Goal: Information Seeking & Learning: Learn about a topic

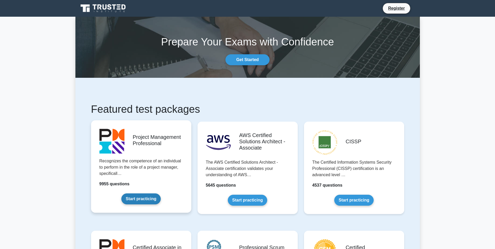
click at [161, 204] on link "Start practicing" at bounding box center [140, 198] width 39 height 11
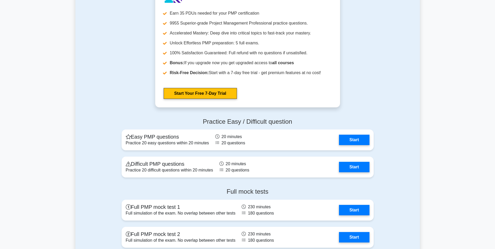
scroll to position [1343, 0]
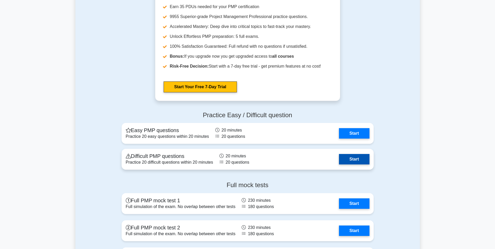
click at [339, 163] on link "Start" at bounding box center [354, 159] width 30 height 10
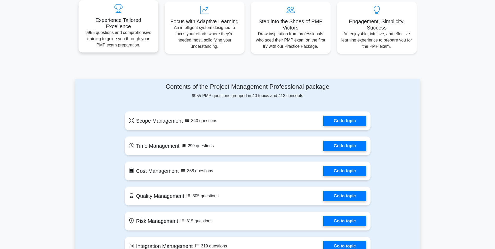
scroll to position [169, 0]
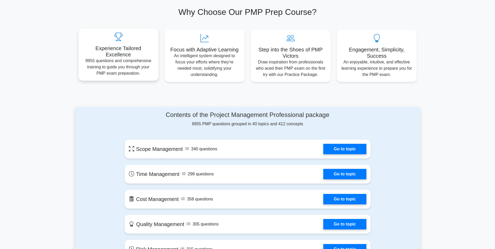
click at [113, 56] on div "Experience Tailored Excellence 9955 questions and comprehensive training to gui…" at bounding box center [118, 54] width 80 height 52
click at [118, 36] on icon at bounding box center [118, 37] width 71 height 8
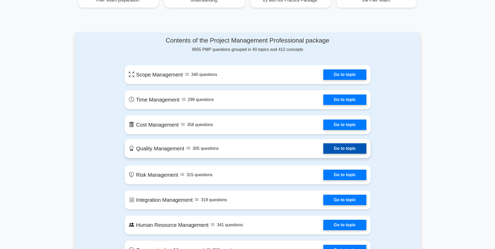
scroll to position [287, 0]
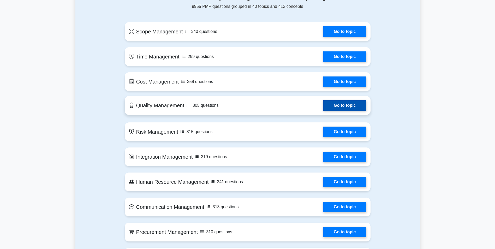
click at [323, 102] on link "Go to topic" at bounding box center [344, 105] width 43 height 10
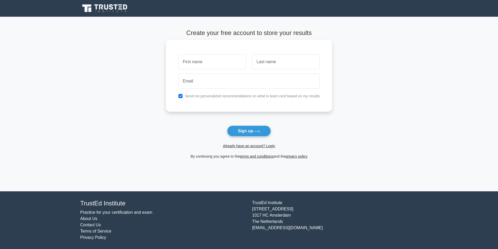
click at [202, 63] on input "text" at bounding box center [213, 61] width 68 height 15
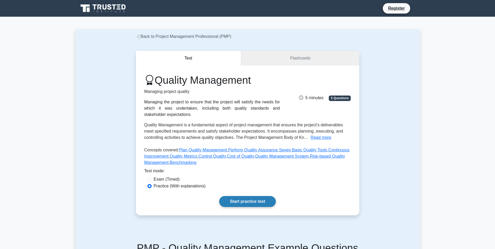
click at [227, 200] on link "Start practice test" at bounding box center [247, 201] width 57 height 11
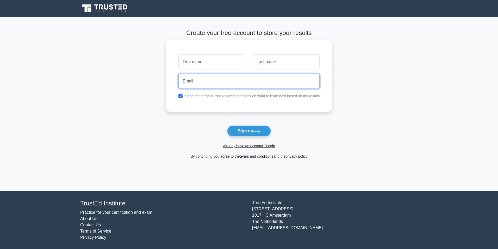
click at [206, 78] on input "email" at bounding box center [250, 81] width 142 height 15
type input "[EMAIL_ADDRESS][DOMAIN_NAME]"
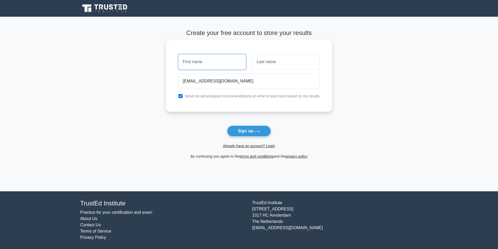
click at [204, 68] on input "text" at bounding box center [213, 61] width 68 height 15
click at [204, 65] on input "text" at bounding box center [213, 61] width 68 height 15
click at [270, 147] on link "Already have an account? Login" at bounding box center [249, 146] width 52 height 4
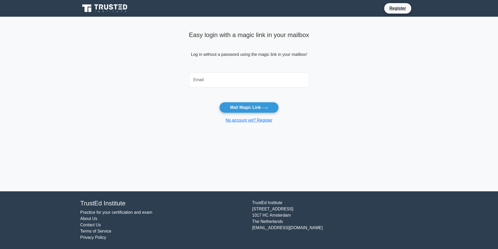
click at [219, 78] on input "email" at bounding box center [249, 79] width 120 height 15
type input "[EMAIL_ADDRESS][DOMAIN_NAME]"
click at [234, 109] on button "Mail Magic Link" at bounding box center [249, 107] width 59 height 11
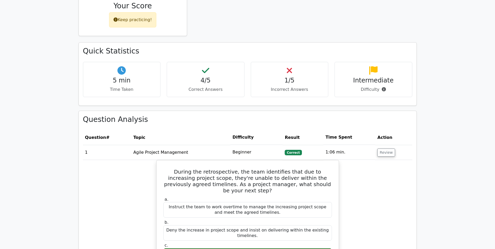
scroll to position [356, 0]
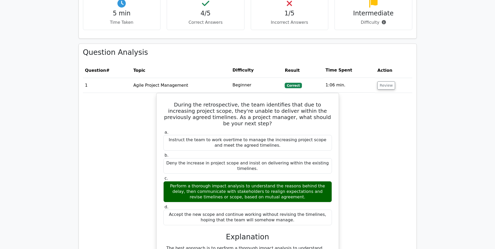
drag, startPoint x: 121, startPoint y: 108, endPoint x: 123, endPoint y: 144, distance: 35.8
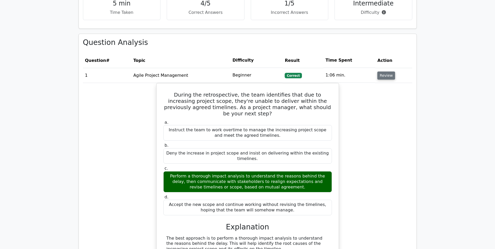
click at [381, 71] on button "Review" at bounding box center [386, 75] width 18 height 8
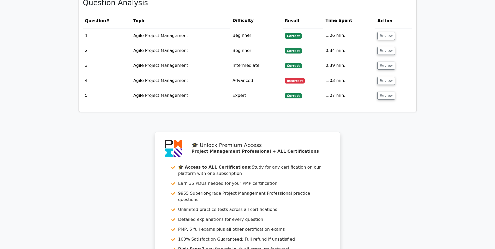
scroll to position [408, 0]
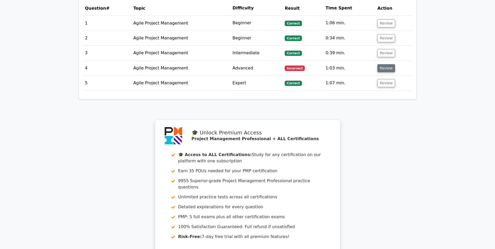
click at [378, 64] on button "Review" at bounding box center [386, 68] width 18 height 8
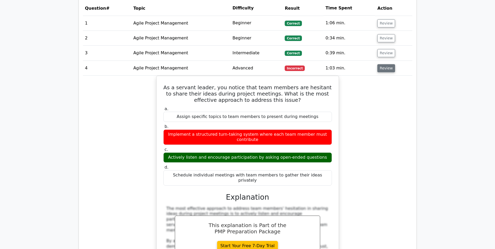
click at [382, 64] on button "Review" at bounding box center [386, 68] width 18 height 8
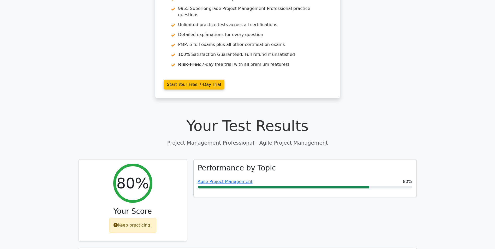
scroll to position [0, 0]
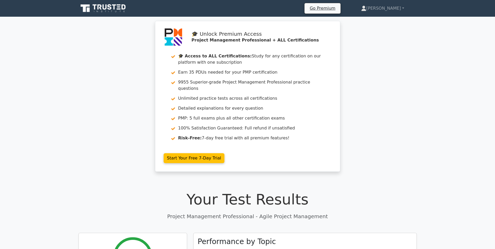
click at [96, 8] on icon at bounding box center [103, 8] width 50 height 10
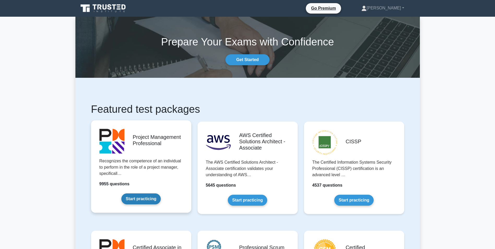
click at [155, 193] on link "Start practicing" at bounding box center [140, 198] width 39 height 11
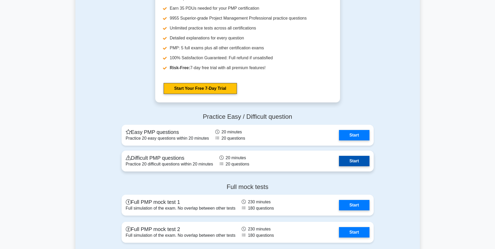
scroll to position [1911, 0]
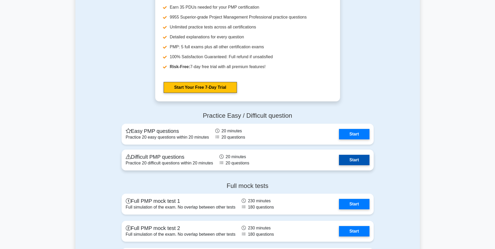
click at [339, 158] on link "Start" at bounding box center [354, 160] width 30 height 10
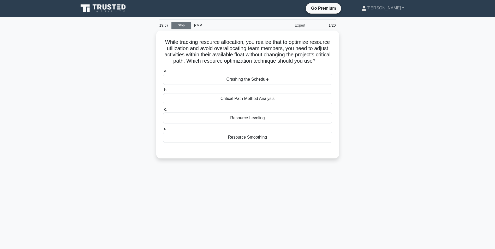
click at [181, 24] on link "Stop" at bounding box center [181, 25] width 20 height 7
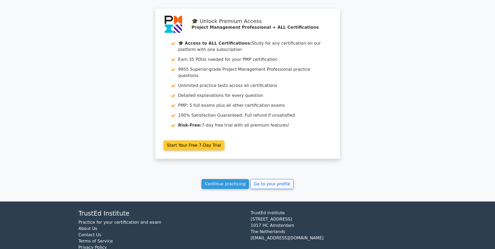
scroll to position [445, 0]
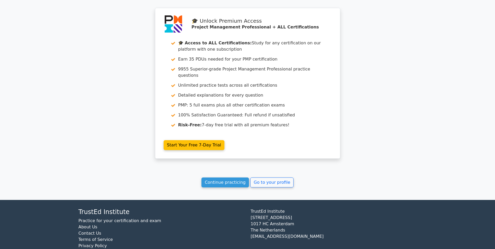
drag, startPoint x: 143, startPoint y: 100, endPoint x: 139, endPoint y: 138, distance: 37.5
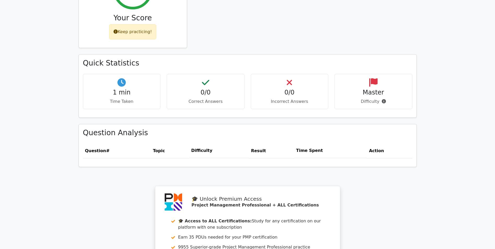
scroll to position [0, 0]
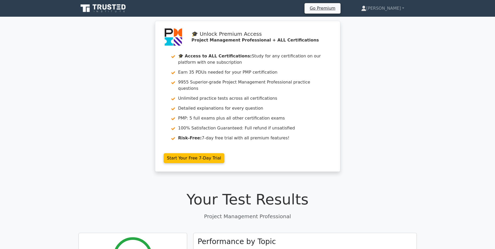
drag, startPoint x: 138, startPoint y: 128, endPoint x: 134, endPoint y: 52, distance: 75.7
click at [110, 8] on icon at bounding box center [103, 8] width 50 height 10
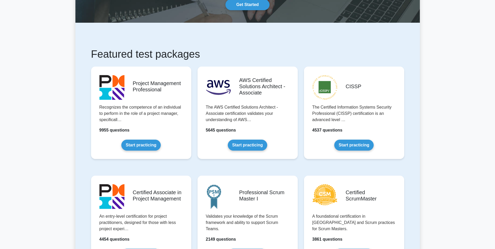
drag, startPoint x: 196, startPoint y: 147, endPoint x: 194, endPoint y: 162, distance: 14.7
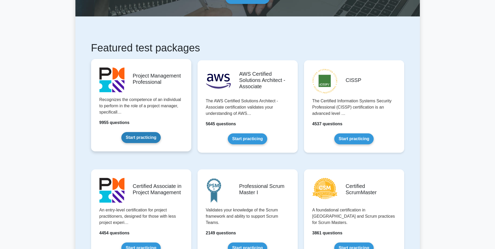
click at [161, 132] on link "Start practicing" at bounding box center [140, 137] width 39 height 11
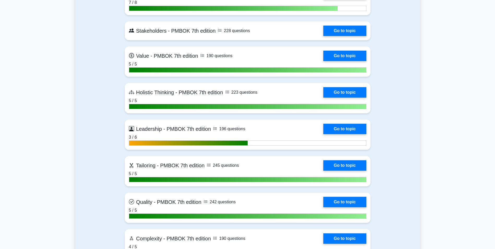
drag, startPoint x: 176, startPoint y: 142, endPoint x: 187, endPoint y: 218, distance: 76.6
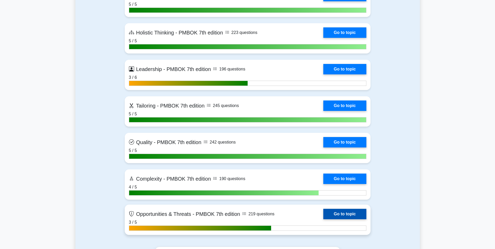
drag, startPoint x: 184, startPoint y: 153, endPoint x: 209, endPoint y: 234, distance: 84.1
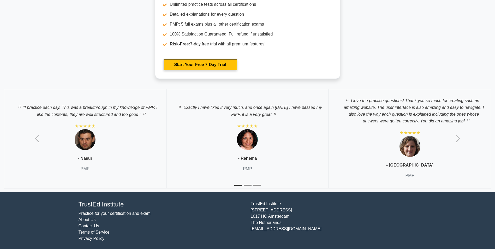
drag, startPoint x: 401, startPoint y: 190, endPoint x: 401, endPoint y: 236, distance: 46.1
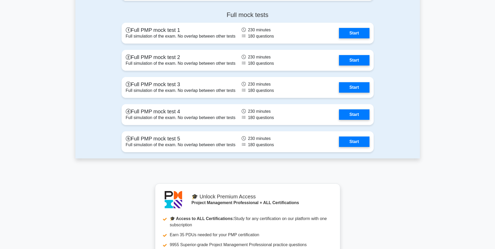
scroll to position [1918, 0]
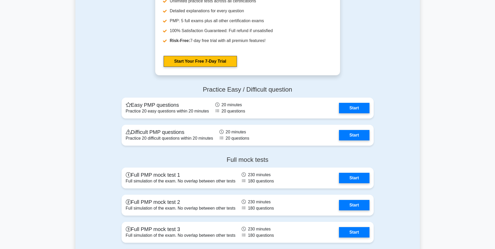
drag, startPoint x: 376, startPoint y: 169, endPoint x: 380, endPoint y: 148, distance: 21.7
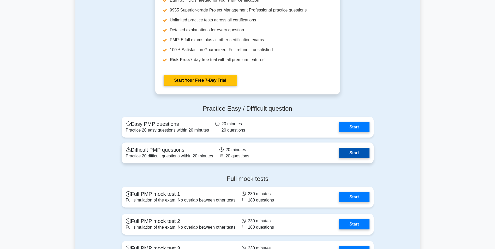
click at [339, 149] on link "Start" at bounding box center [354, 153] width 30 height 10
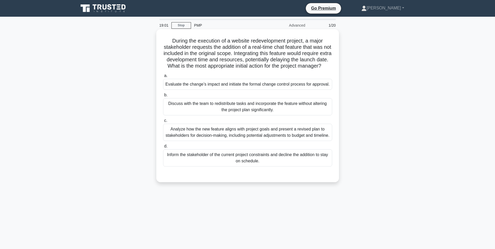
click at [241, 90] on div "Evaluate the change’s impact and initiate the formal change control process for…" at bounding box center [247, 84] width 169 height 11
click at [163, 77] on input "a. Evaluate the change’s impact and initiate the formal change control process …" at bounding box center [163, 75] width 0 height 3
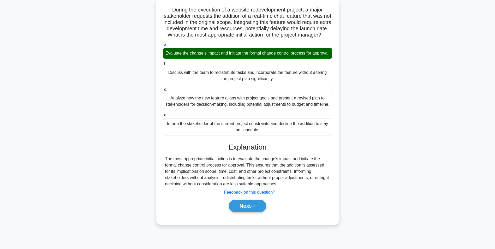
scroll to position [35, 0]
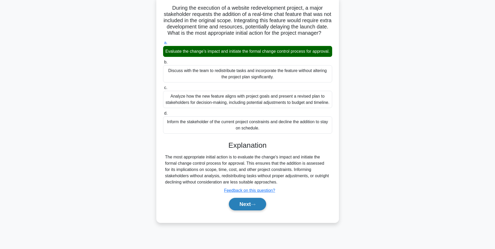
click at [243, 210] on button "Next" at bounding box center [247, 204] width 37 height 13
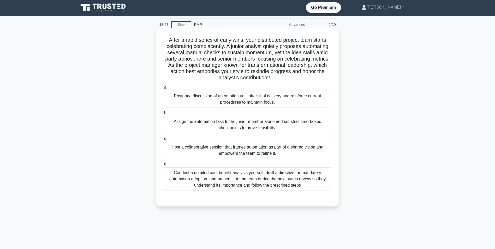
scroll to position [0, 0]
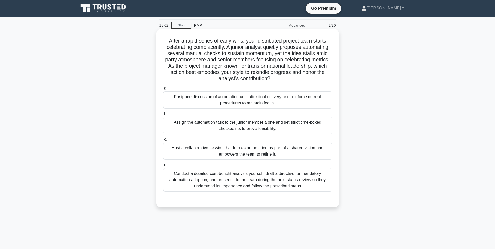
click at [289, 184] on div "Conduct a detailed cost-benefit analysis yourself, draft a directive for mandat…" at bounding box center [247, 179] width 169 height 23
click at [163, 167] on input "d. Conduct a detailed cost-benefit analysis yourself, draft a directive for man…" at bounding box center [163, 164] width 0 height 3
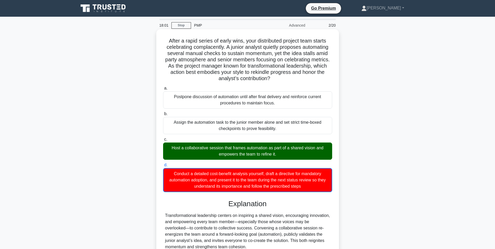
click at [228, 150] on div "Host a collaborative session that frames automation as part of a shared vision …" at bounding box center [247, 150] width 169 height 17
click at [163, 141] on input "c. Host a collaborative session that frames automation as part of a shared visi…" at bounding box center [163, 139] width 0 height 3
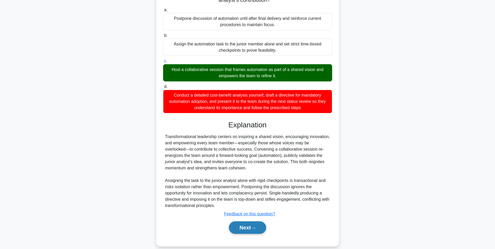
click at [253, 230] on button "Next" at bounding box center [247, 227] width 37 height 13
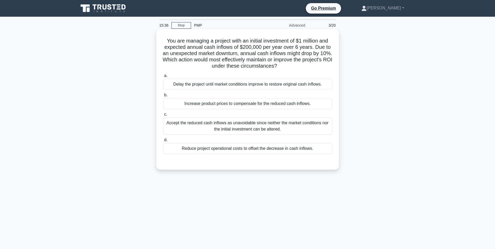
click at [238, 85] on div "Delay the project until market conditions improve to restore original cash infl…" at bounding box center [247, 84] width 169 height 11
click at [163, 77] on input "a. Delay the project until market conditions improve to restore original cash i…" at bounding box center [163, 75] width 0 height 3
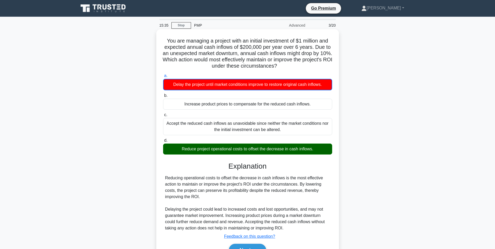
click at [240, 152] on div "Reduce project operational costs to offset the decrease in cash inflows." at bounding box center [247, 148] width 169 height 11
click at [163, 142] on input "d. Reduce project operational costs to offset the decrease in cash inflows." at bounding box center [163, 140] width 0 height 3
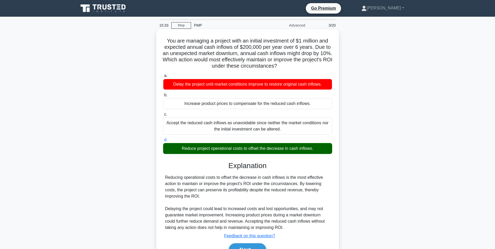
click at [235, 153] on div "Reduce project operational costs to offset the decrease in cash inflows." at bounding box center [247, 148] width 169 height 11
click at [163, 142] on input "d. Reduce project operational costs to offset the decrease in cash inflows." at bounding box center [163, 139] width 0 height 3
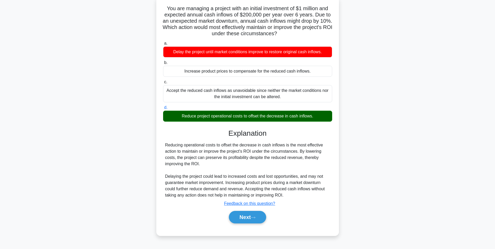
scroll to position [33, 0]
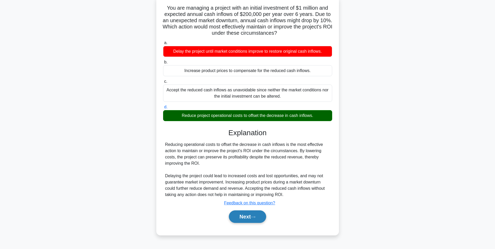
click at [244, 212] on button "Next" at bounding box center [247, 216] width 37 height 13
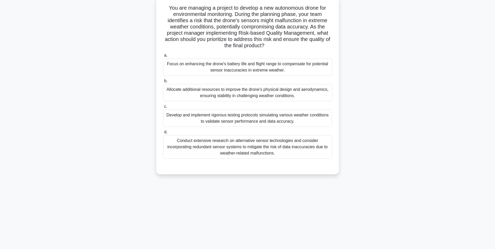
click at [236, 158] on div "Conduct extensive research on alternative sensor technologies and consider inco…" at bounding box center [247, 146] width 169 height 23
click at [163, 134] on input "d. Conduct extensive research on alternative sensor technologies and consider i…" at bounding box center [163, 131] width 0 height 3
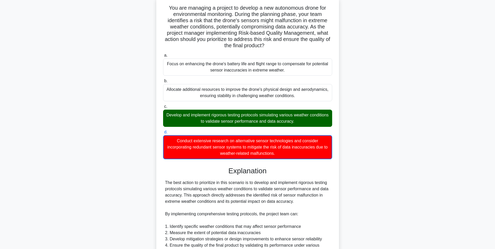
click at [230, 118] on div "Develop and implement rigorous testing protocols simulating various weather con…" at bounding box center [247, 117] width 169 height 17
click at [163, 108] on input "c. Develop and implement rigorous testing protocols simulating various weather …" at bounding box center [163, 106] width 0 height 3
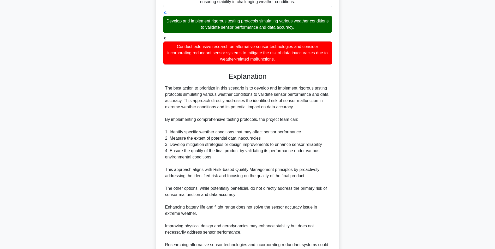
scroll to position [163, 0]
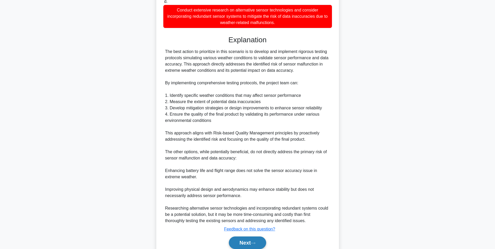
click at [263, 244] on button "Next" at bounding box center [247, 242] width 37 height 13
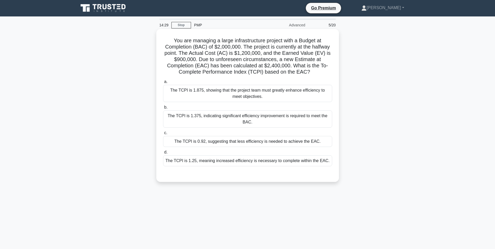
scroll to position [0, 0]
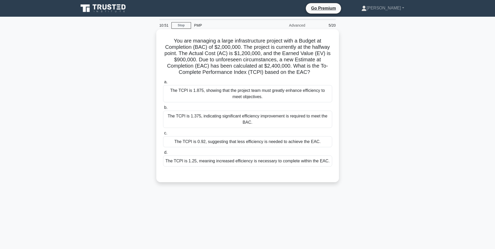
click at [215, 120] on div "The TCPI is 1.375, indicating significant efficiency improvement is required to…" at bounding box center [247, 119] width 169 height 17
drag, startPoint x: 215, startPoint y: 120, endPoint x: 201, endPoint y: 119, distance: 13.9
click at [201, 119] on div "The TCPI is 1.375, indicating significant efficiency improvement is required to…" at bounding box center [247, 119] width 169 height 17
click at [163, 109] on input "b. The TCPI is 1.375, indicating significant efficiency improvement is required…" at bounding box center [163, 107] width 0 height 3
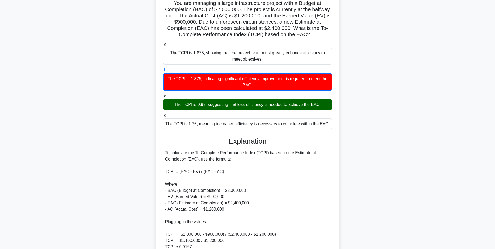
scroll to position [111, 0]
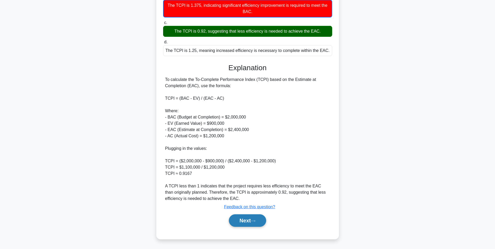
click at [233, 220] on button "Next" at bounding box center [247, 220] width 37 height 13
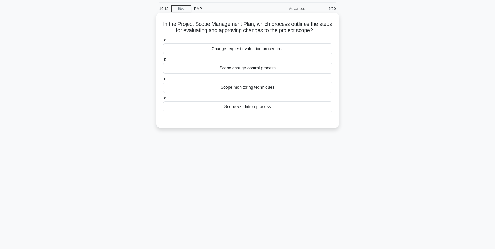
scroll to position [0, 0]
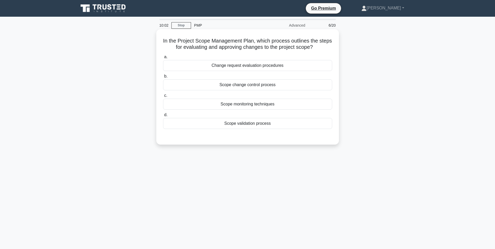
click at [242, 86] on div "Scope change control process" at bounding box center [247, 84] width 169 height 11
click at [163, 78] on input "b. Scope change control process" at bounding box center [163, 76] width 0 height 3
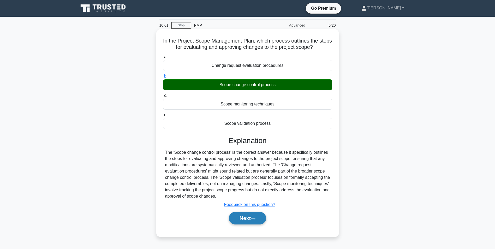
click at [249, 220] on button "Next" at bounding box center [247, 218] width 37 height 13
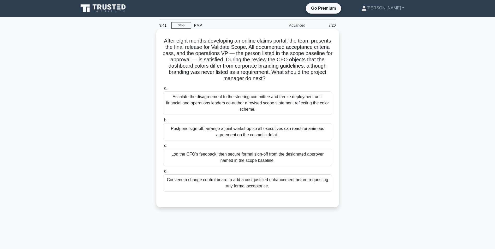
click at [223, 180] on div "Convene a change control board to add a cost-justified enhancement before reque…" at bounding box center [247, 182] width 169 height 17
click at [163, 173] on input "d. Convene a change control board to add a cost-justified enhancement before re…" at bounding box center [163, 170] width 0 height 3
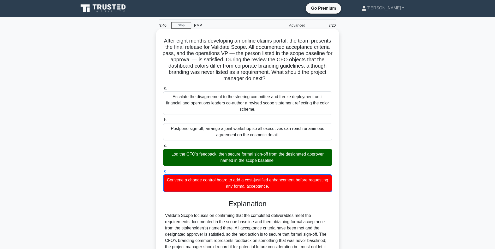
click at [236, 157] on div "Log the CFO’s feedback, then secure formal sign-off from the designated approve…" at bounding box center [247, 157] width 169 height 17
click at [163, 147] on input "c. Log the CFO’s feedback, then secure formal sign-off from the designated appr…" at bounding box center [163, 145] width 0 height 3
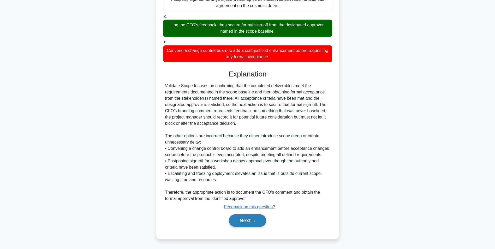
click at [243, 227] on button "Next" at bounding box center [247, 220] width 37 height 13
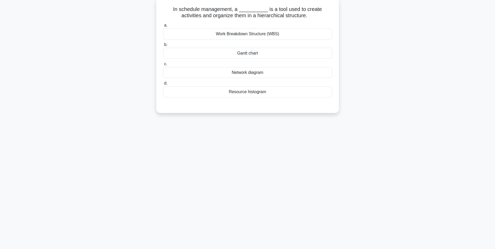
scroll to position [33, 0]
click at [246, 51] on div "Gantt chart" at bounding box center [247, 51] width 169 height 11
click at [163, 45] on input "b. Gantt chart" at bounding box center [163, 43] width 0 height 3
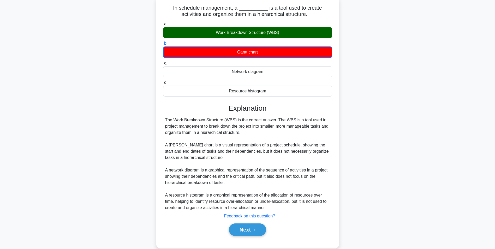
click at [250, 35] on div "Work Breakdown Structure (WBS)" at bounding box center [247, 32] width 169 height 11
click at [163, 26] on input "a. Work Breakdown Structure (WBS)" at bounding box center [163, 23] width 0 height 3
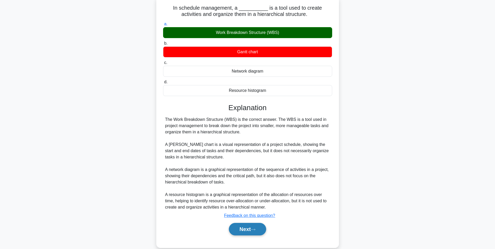
click at [249, 228] on button "Next" at bounding box center [247, 229] width 37 height 13
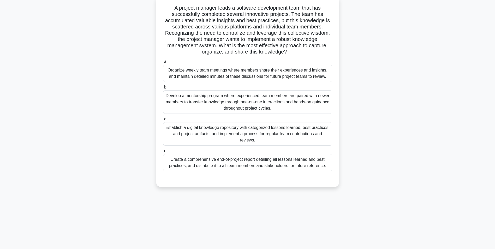
click at [244, 74] on div "Organize weekly team meetings where members share their experiences and insight…" at bounding box center [247, 73] width 169 height 17
click at [163, 63] on input "a. Organize weekly team meetings where members share their experiences and insi…" at bounding box center [163, 61] width 0 height 3
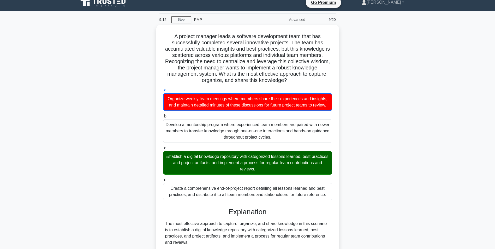
scroll to position [0, 0]
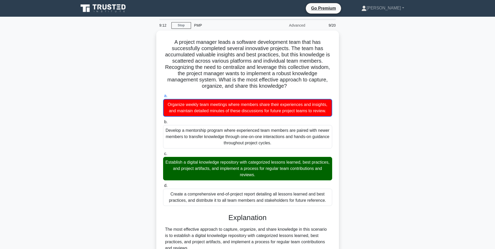
click at [107, 15] on nav "Go Premium Janan Profile" at bounding box center [247, 8] width 495 height 17
click at [106, 11] on icon at bounding box center [103, 8] width 50 height 10
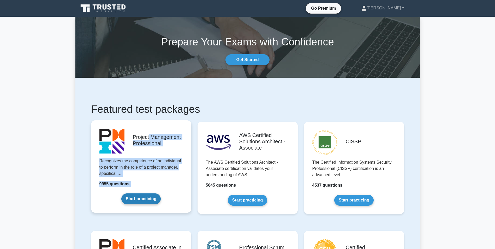
click at [149, 123] on div "Project Management Professional Recognizes the competence of an individual to p…" at bounding box center [141, 171] width 106 height 109
drag, startPoint x: 149, startPoint y: 123, endPoint x: 148, endPoint y: 127, distance: 5.1
click at [148, 193] on link "Start practicing" at bounding box center [140, 198] width 39 height 11
